Goal: Book appointment/travel/reservation

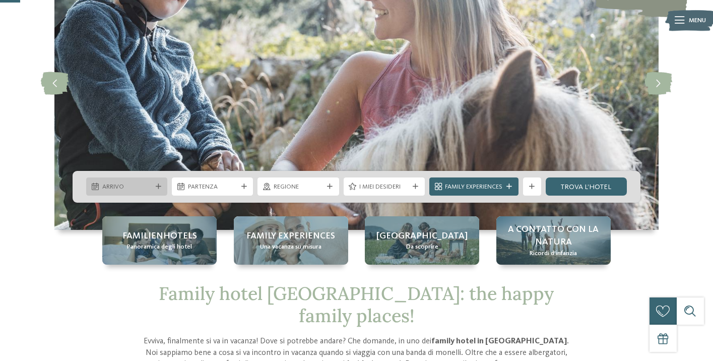
click at [144, 188] on span "Arrivo" at bounding box center [126, 186] width 49 height 9
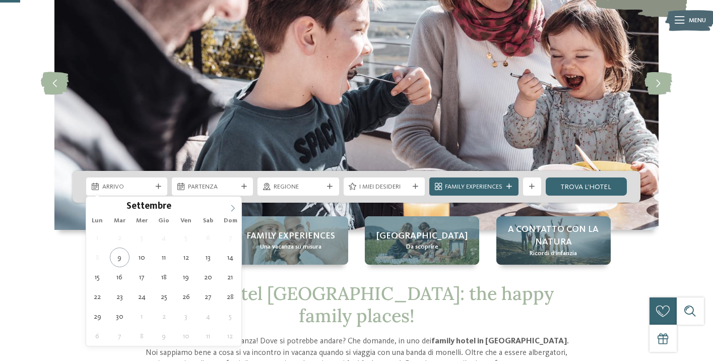
click at [231, 203] on span at bounding box center [232, 205] width 17 height 17
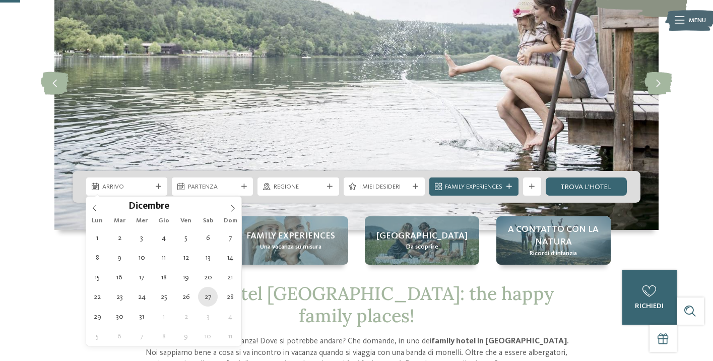
type div "[DATE]"
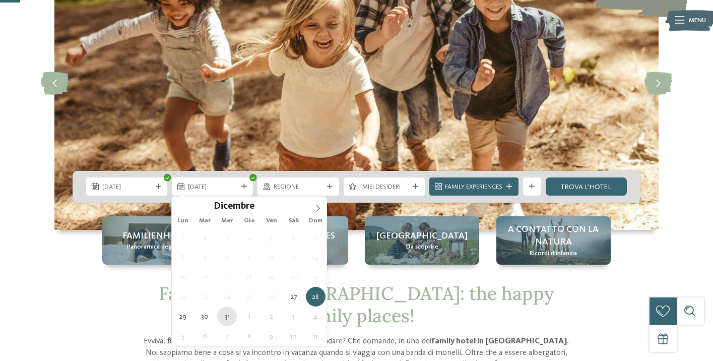
type div "[DATE]"
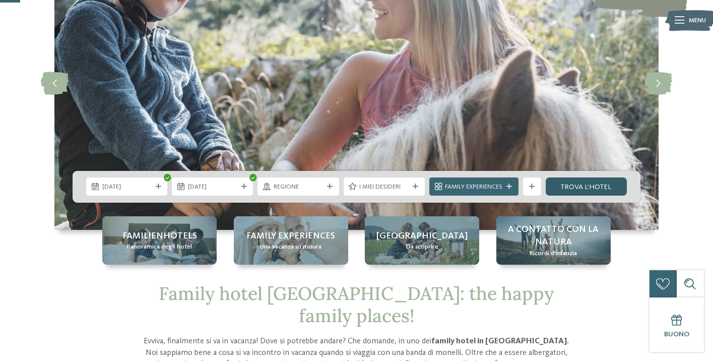
click at [567, 185] on link "trova l’hotel" at bounding box center [586, 186] width 81 height 18
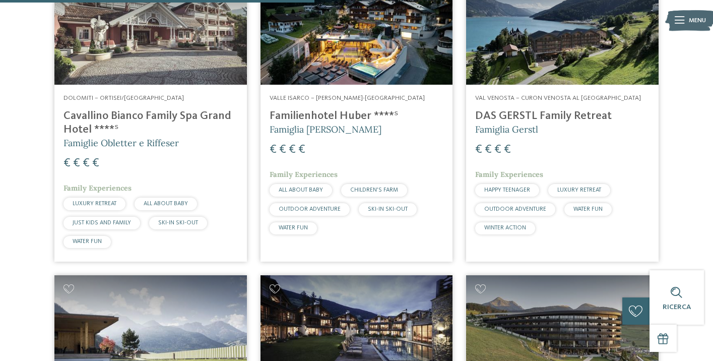
scroll to position [969, 0]
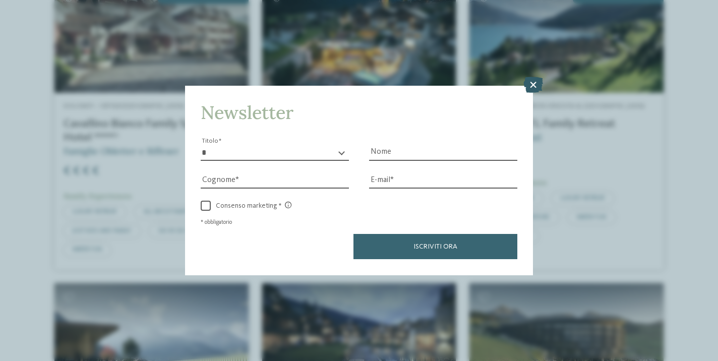
click at [535, 77] on icon at bounding box center [533, 85] width 20 height 16
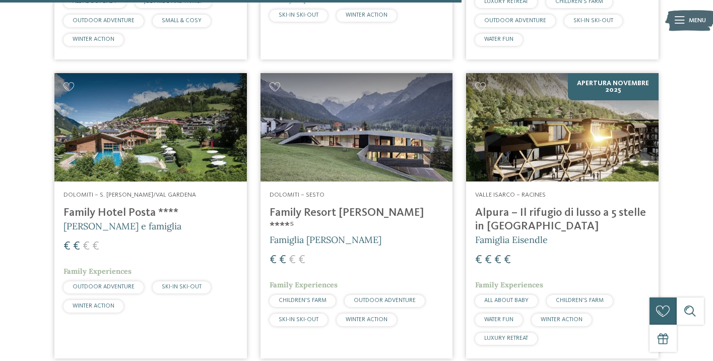
scroll to position [1465, 0]
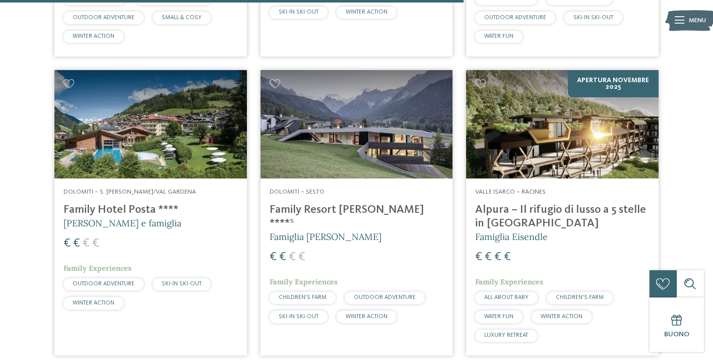
click at [352, 158] on img at bounding box center [357, 124] width 193 height 108
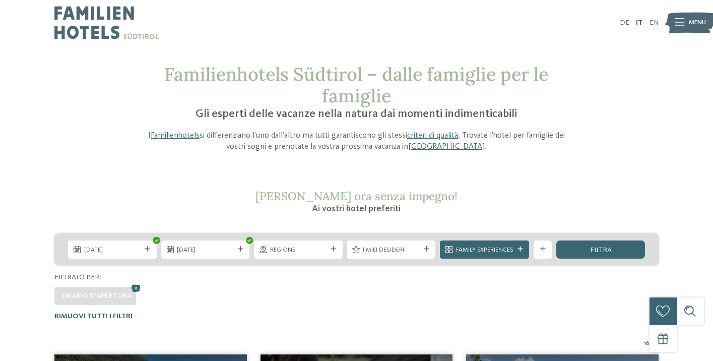
scroll to position [0, 0]
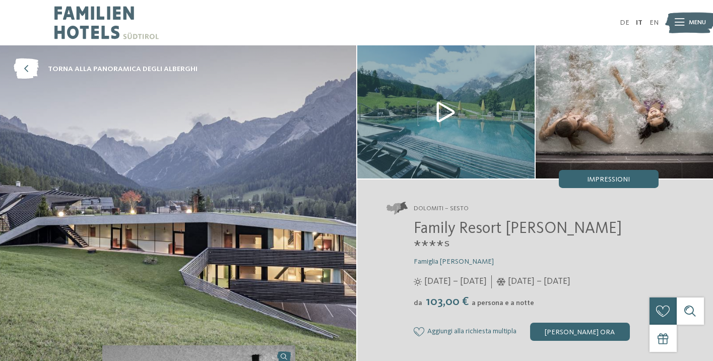
click at [697, 27] on span "Menu" at bounding box center [697, 22] width 17 height 9
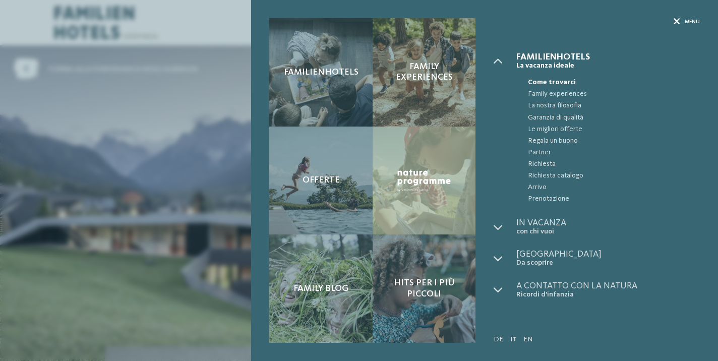
click at [676, 21] on icon at bounding box center [676, 22] width 7 height 7
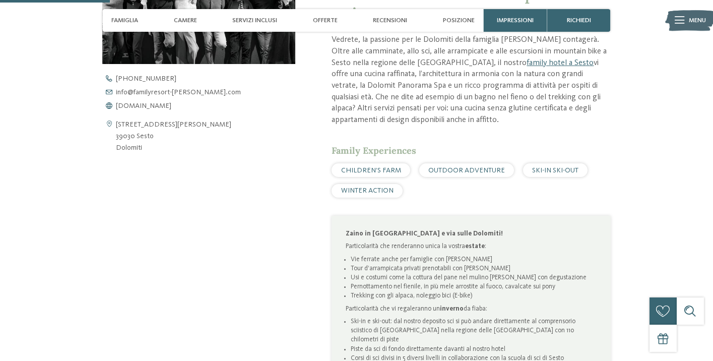
scroll to position [423, 0]
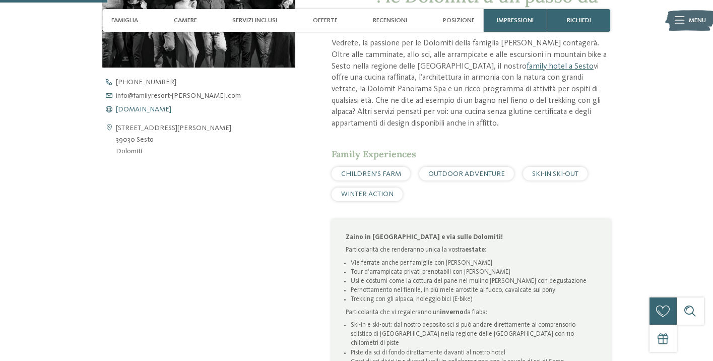
click at [171, 106] on span "www.familyresort-rainer.com" at bounding box center [143, 109] width 55 height 7
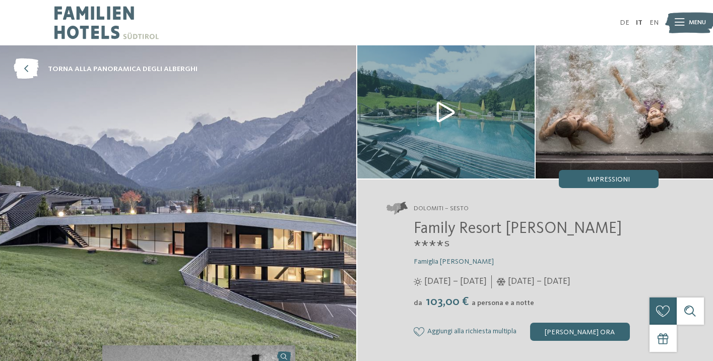
scroll to position [0, 0]
